Goal: Task Accomplishment & Management: Complete application form

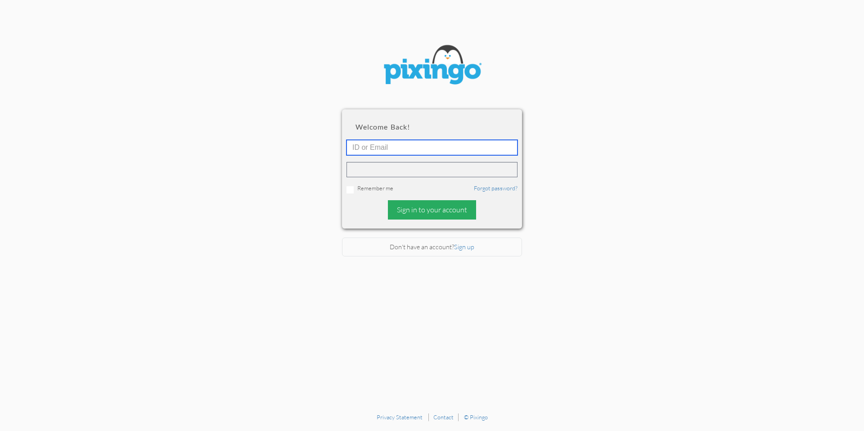
type input "amanda@grandmaswealthwisdom.com"
click at [442, 214] on div "Sign in to your account" at bounding box center [432, 209] width 88 height 19
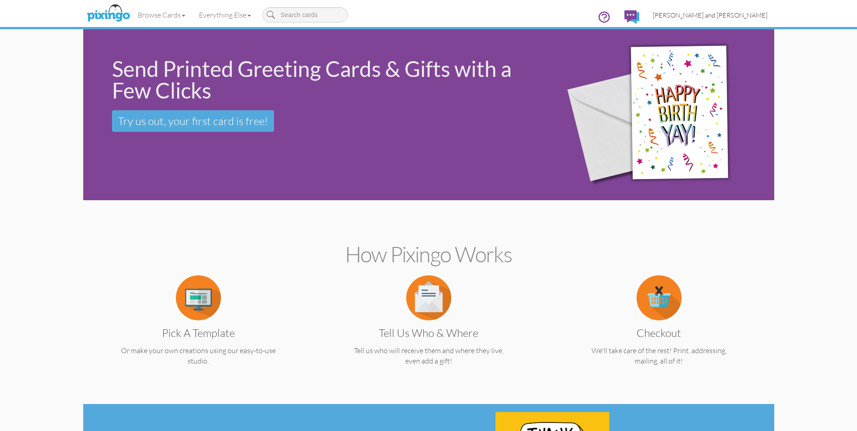
click at [734, 15] on span "[PERSON_NAME] and [PERSON_NAME]" at bounding box center [710, 15] width 115 height 8
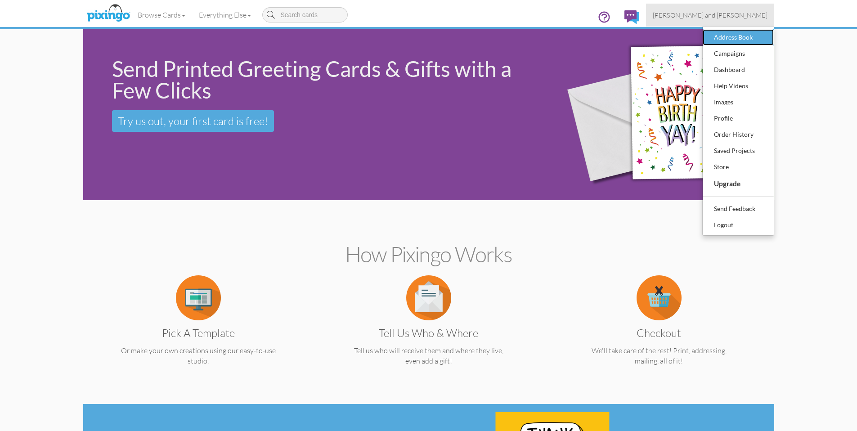
click at [741, 39] on div "Address Book" at bounding box center [738, 38] width 53 height 14
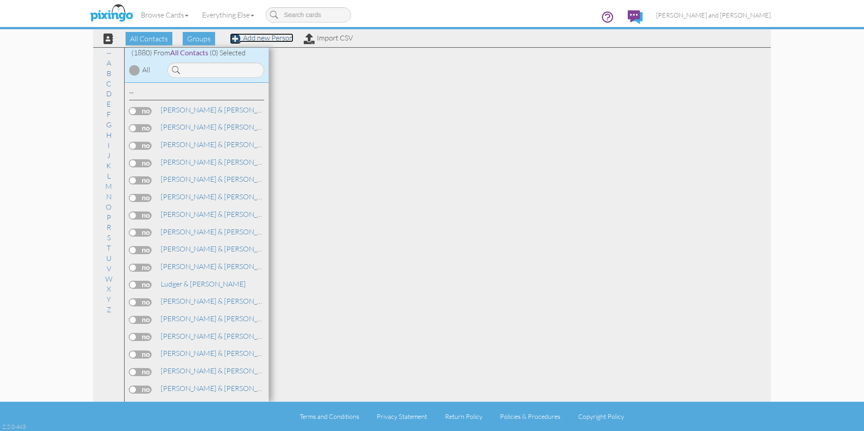
click at [278, 41] on link "Add new Person" at bounding box center [261, 37] width 63 height 9
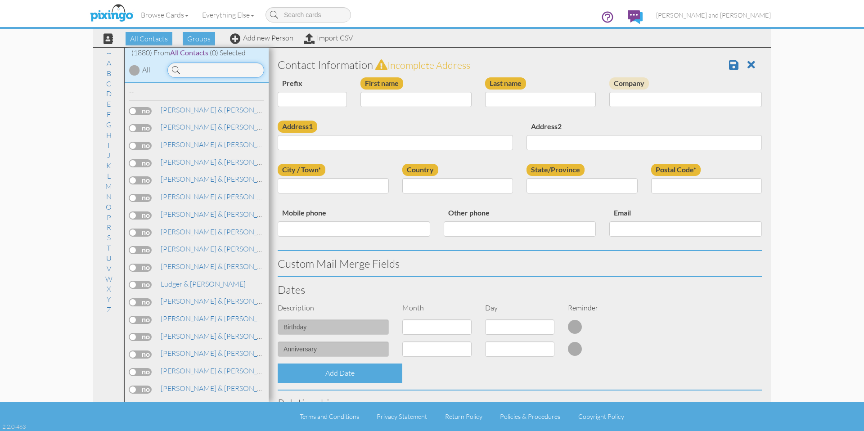
click at [243, 71] on input at bounding box center [215, 70] width 97 height 15
type input "lynn"
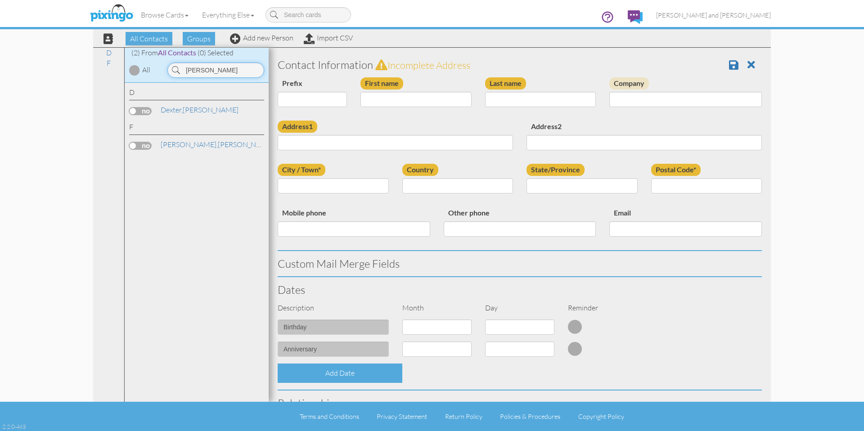
click at [218, 70] on input "lynn" at bounding box center [215, 70] width 97 height 15
click at [378, 95] on input "First name" at bounding box center [416, 99] width 111 height 15
click at [388, 100] on input "First name" at bounding box center [416, 99] width 111 height 15
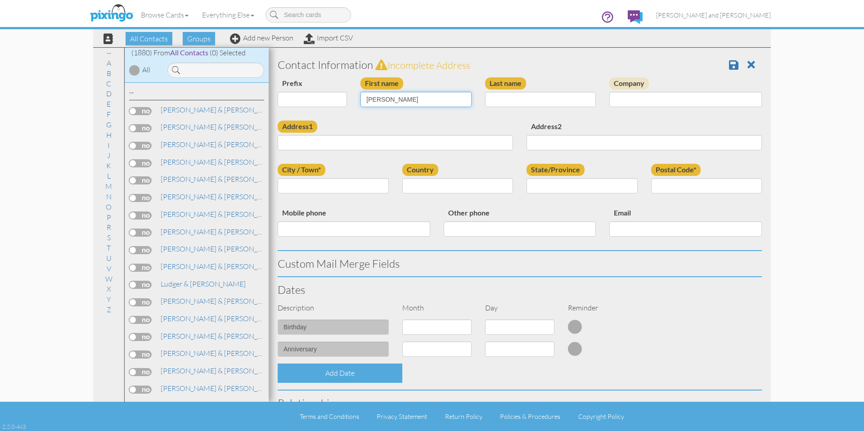
type input "[PERSON_NAME]"
click at [573, 103] on input "Last name" at bounding box center [540, 99] width 111 height 15
type input "Brooks"
click at [378, 143] on input "Address1" at bounding box center [395, 142] width 235 height 15
paste input "PO Box 1328"
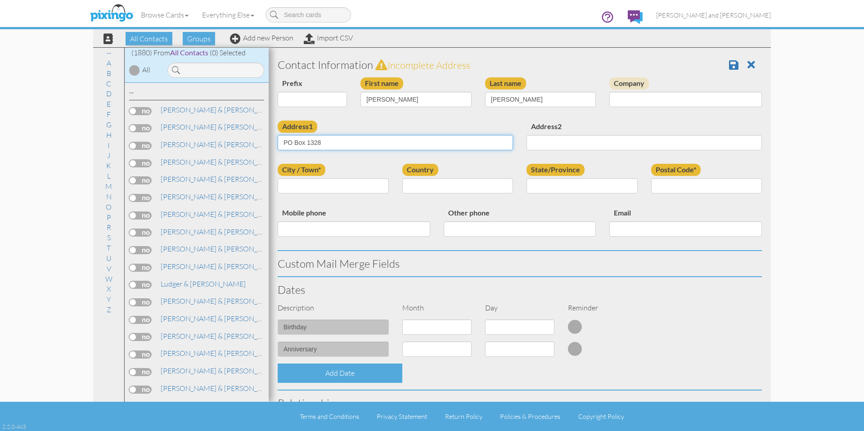
type input "PO Box 1328"
click at [353, 180] on input "City / Town*" at bounding box center [333, 185] width 111 height 15
paste input "Candler"
type input "Candler"
click at [426, 179] on select "United States -------------- Afghanistan Albania Algeria American Samoa Andorra…" at bounding box center [457, 185] width 111 height 15
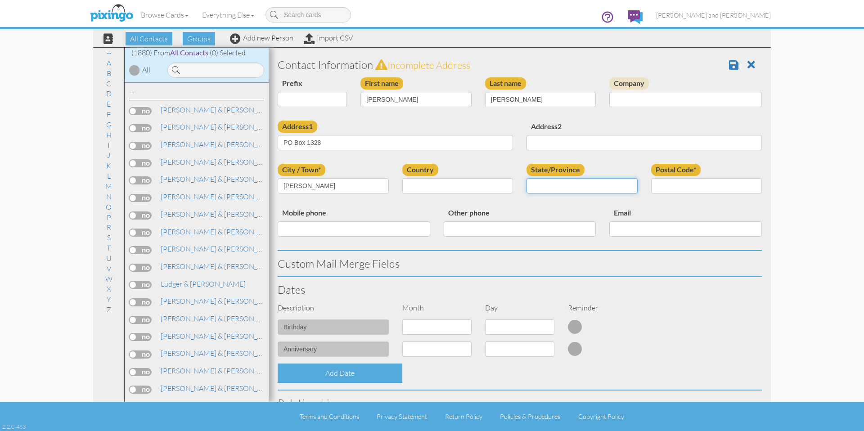
click at [624, 183] on input "State/Province" at bounding box center [582, 185] width 111 height 15
type input "n"
click at [529, 212] on div "Other phone" at bounding box center [520, 225] width 166 height 36
click at [474, 193] on select "United States -------------- Afghanistan Albania Algeria American Samoa Andorra…" at bounding box center [457, 185] width 111 height 15
select select "object:6154"
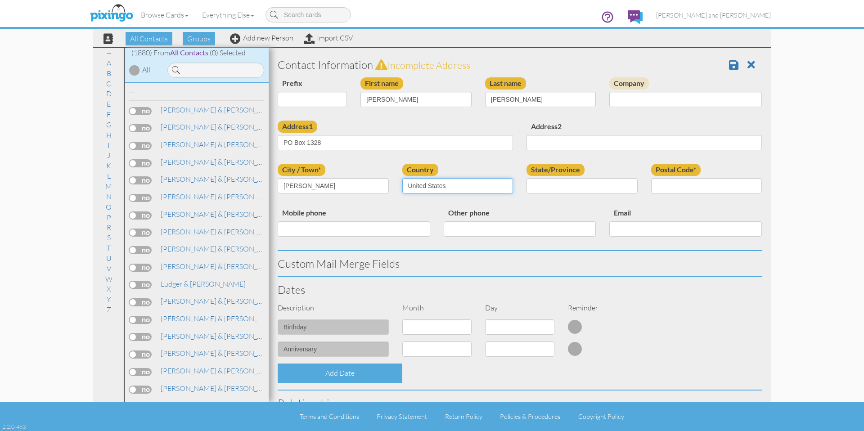
click at [402, 178] on select "United States -------------- Afghanistan Albania Algeria American Samoa Andorra…" at bounding box center [457, 185] width 111 height 15
click at [0, 0] on select "State/Province" at bounding box center [0, 0] width 0 height 0
select select "object:10269"
click at [527, 178] on select "AA (Military) AE (Military) Alabama Alaska American Samoa AP (Military) Arizona…" at bounding box center [582, 185] width 111 height 15
click at [693, 184] on input "Postal Code*" at bounding box center [706, 185] width 111 height 15
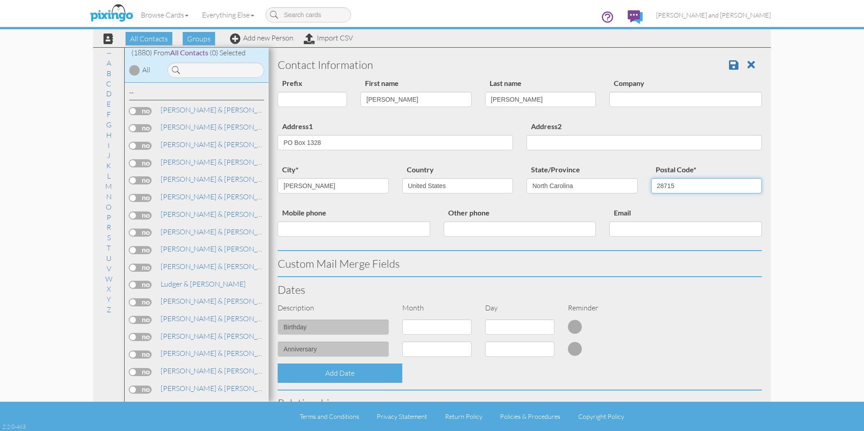
type input "28715"
click at [671, 215] on div "Email" at bounding box center [686, 225] width 166 height 36
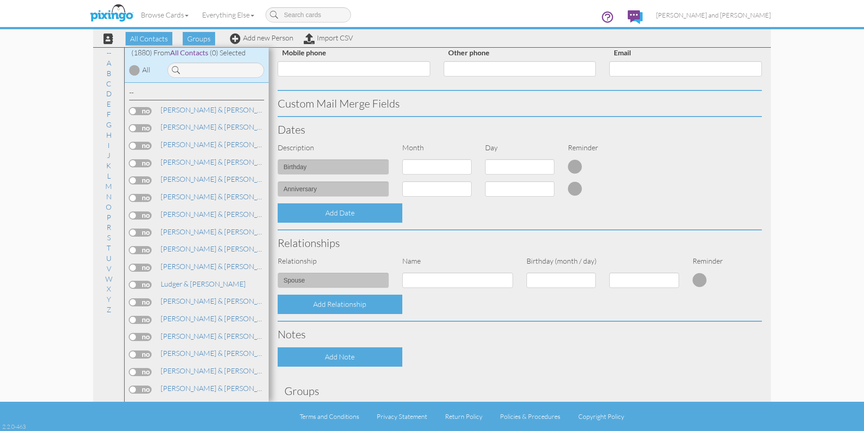
scroll to position [227, 0]
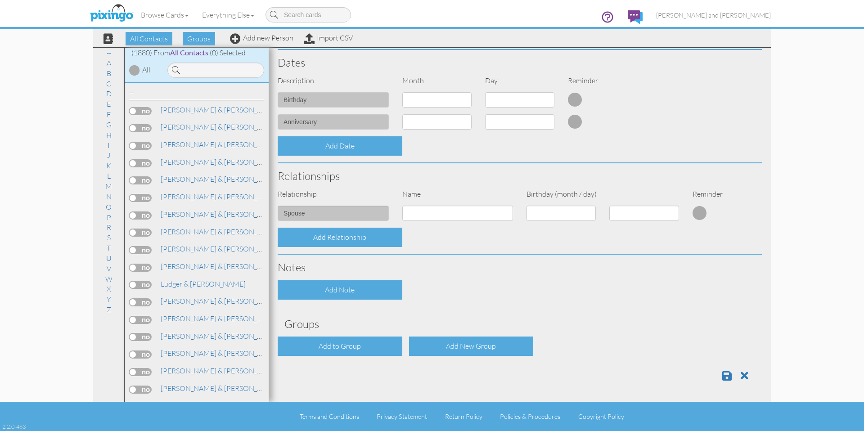
click at [364, 335] on div "Contact Information Prefix Dr. Mr. Mrs. First name Lynn Last name Brooks Compan…" at bounding box center [520, 107] width 484 height 564
click at [358, 341] on div "Add to Group" at bounding box center [340, 346] width 125 height 19
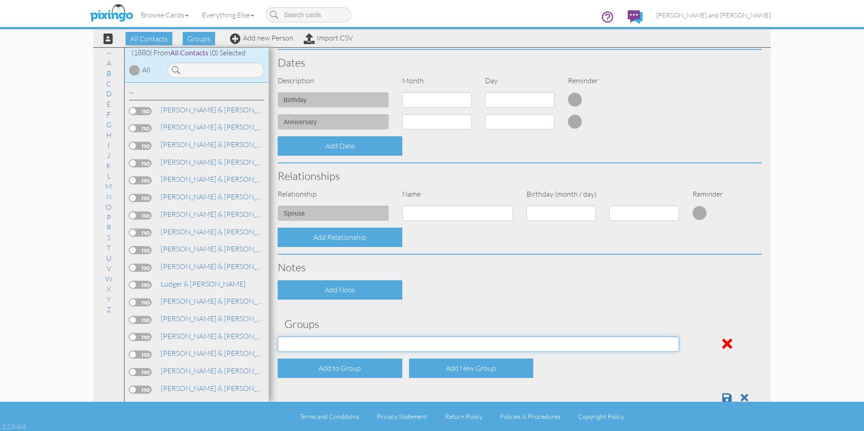
click at [349, 352] on select "All Contacts Clients Do Not Send duplicate spouse (for b-day only) Holiday Only…" at bounding box center [479, 344] width 402 height 15
select select "object:10292"
click at [278, 337] on select "All Contacts Clients Do Not Send duplicate spouse (for b-day only) Holiday Only…" at bounding box center [479, 344] width 402 height 15
click at [334, 340] on select "All Contacts Clients Do Not Send duplicate spouse (for b-day only) Holiday Only…" at bounding box center [479, 344] width 402 height 15
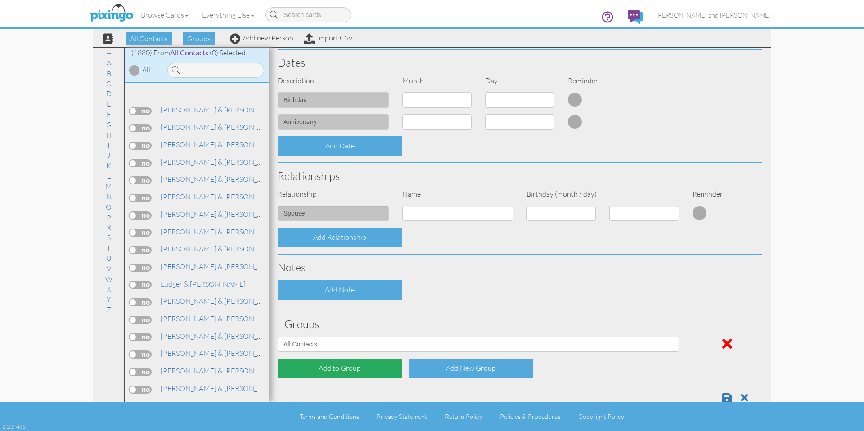
click at [371, 373] on div "Add to Group" at bounding box center [340, 368] width 125 height 19
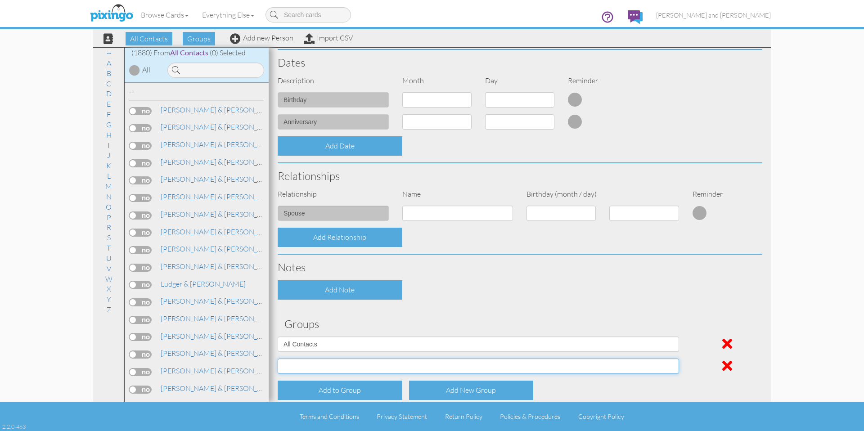
click at [343, 362] on select "All Contacts Clients Do Not Send duplicate spouse (for b-day only) Holiday Only…" at bounding box center [479, 366] width 402 height 15
select select "object:10297"
click at [278, 359] on select "All Contacts Clients Do Not Send duplicate spouse (for b-day only) Holiday Only…" at bounding box center [479, 366] width 402 height 15
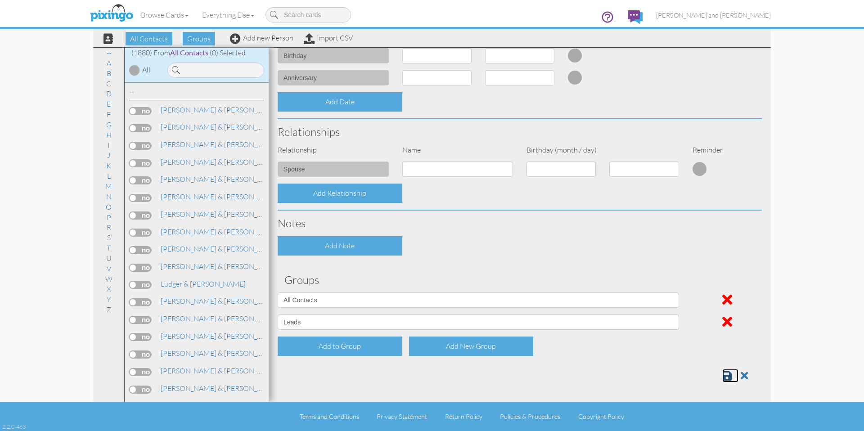
click at [722, 369] on link at bounding box center [730, 376] width 16 height 14
